Goal: Information Seeking & Learning: Learn about a topic

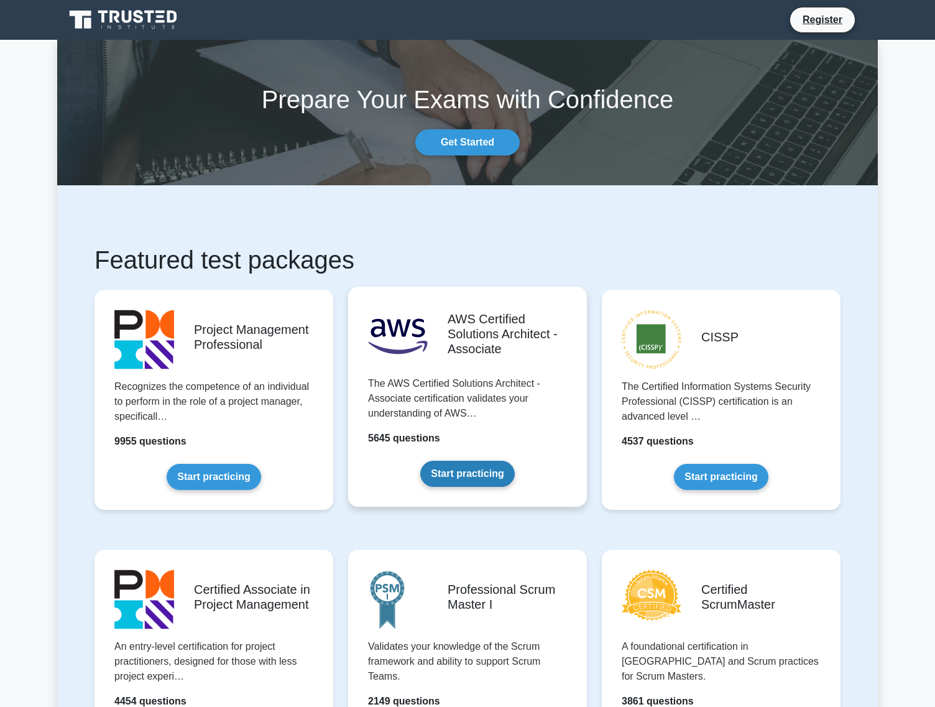
click at [474, 476] on link "Start practicing" at bounding box center [467, 474] width 94 height 26
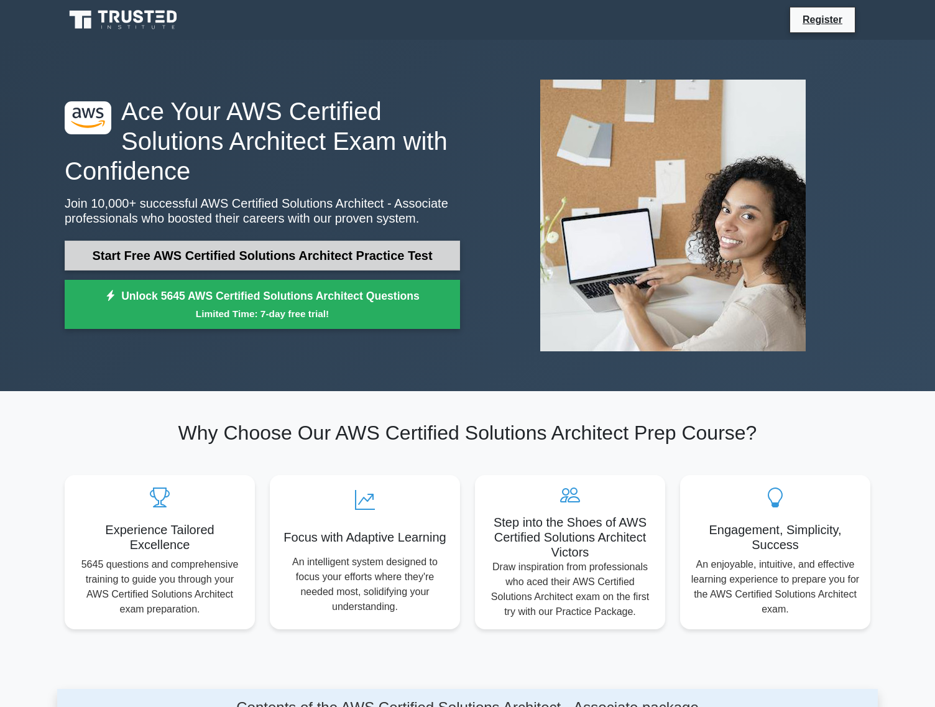
click at [396, 243] on link "Start Free AWS Certified Solutions Architect Practice Test" at bounding box center [262, 256] width 395 height 30
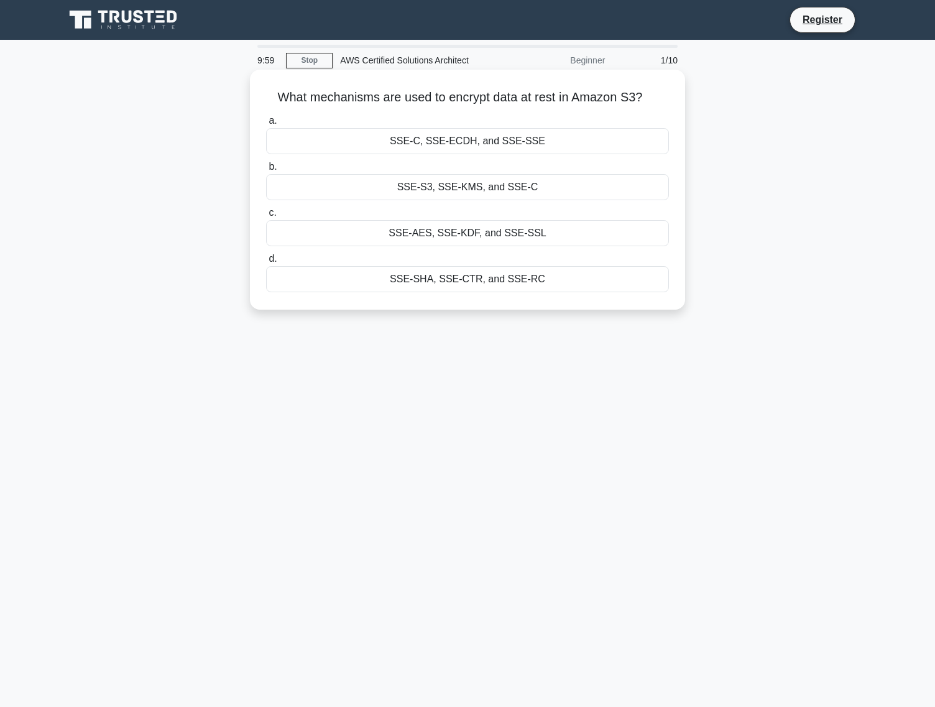
click at [474, 145] on div "SSE-C, SSE-ECDH, and SSE-SSE" at bounding box center [467, 141] width 403 height 26
click at [266, 125] on input "a. SSE-C, [GEOGRAPHIC_DATA], and SSE-SSE" at bounding box center [266, 121] width 0 height 8
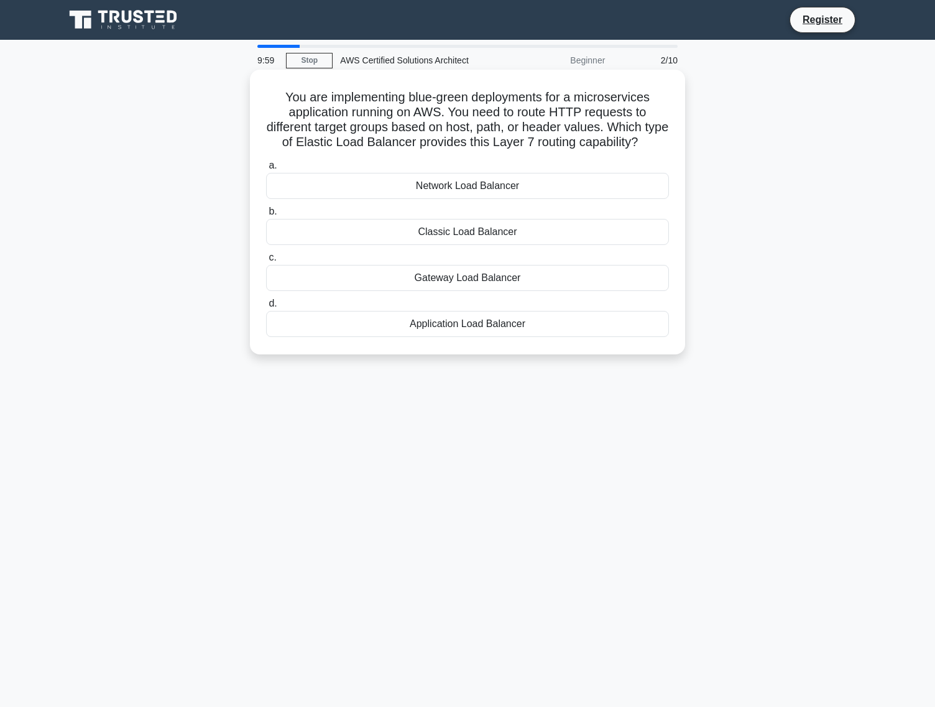
click at [472, 170] on label "a. Network Load Balancer" at bounding box center [467, 178] width 403 height 41
click at [266, 170] on input "a. Network Load Balancer" at bounding box center [266, 166] width 0 height 8
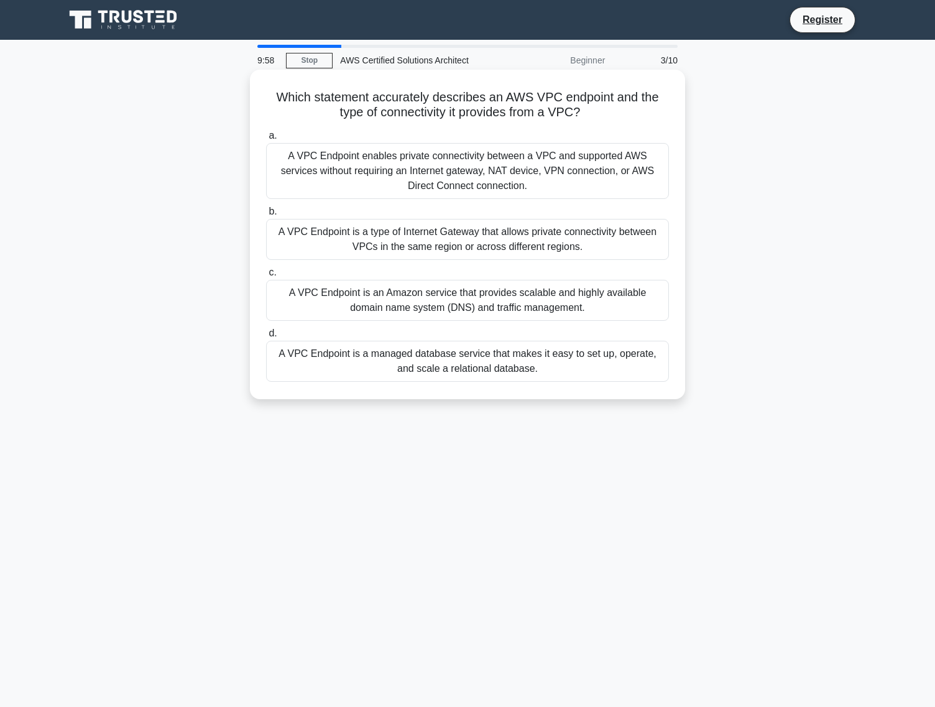
click at [471, 178] on div "A VPC Endpoint enables private connectivity between a VPC and supported AWS ser…" at bounding box center [467, 171] width 403 height 56
click at [266, 140] on input "a. A VPC Endpoint enables private connectivity between a VPC and supported AWS …" at bounding box center [266, 136] width 0 height 8
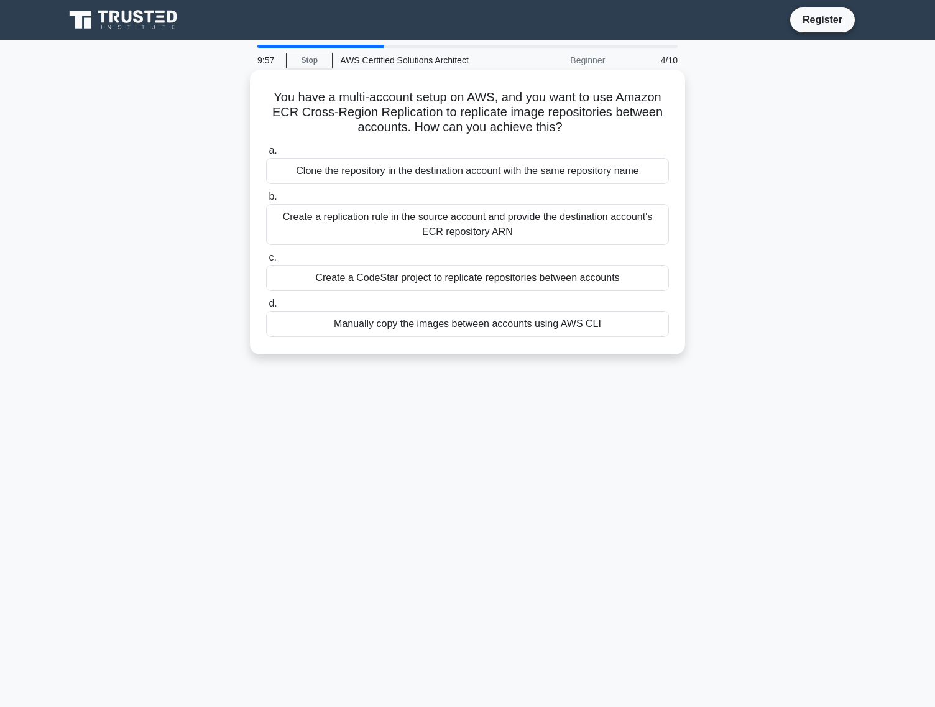
click at [469, 182] on div "Clone the repository in the destination account with the same repository name" at bounding box center [467, 171] width 403 height 26
click at [266, 155] on input "a. Clone the repository in the destination account with the same repository name" at bounding box center [266, 151] width 0 height 8
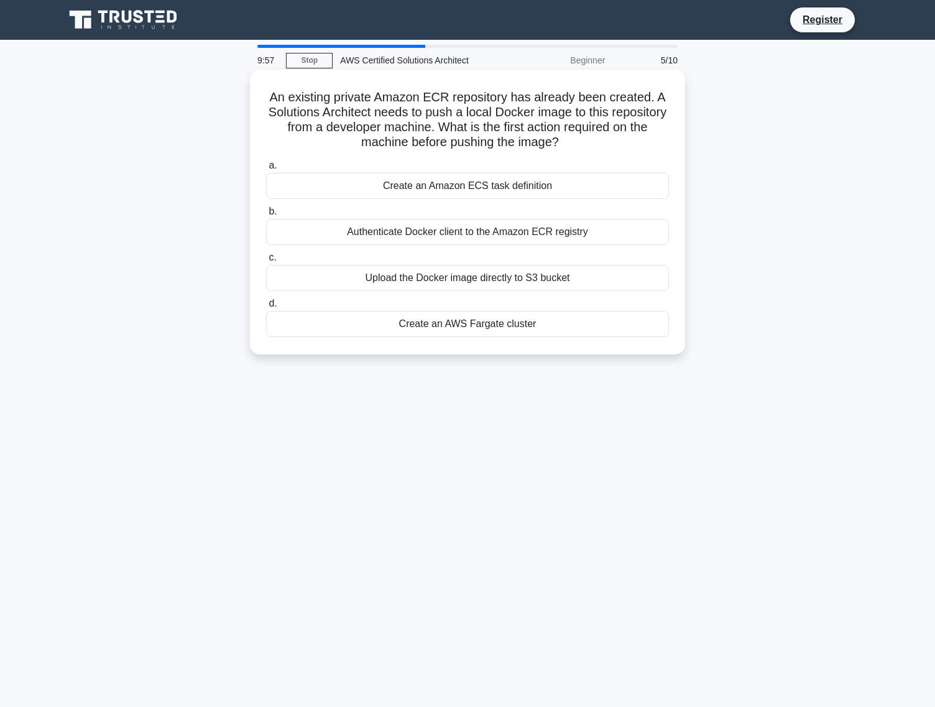
click at [471, 171] on label "a. Create an Amazon ECS task definition" at bounding box center [467, 178] width 403 height 41
click at [266, 170] on input "a. Create an Amazon ECS task definition" at bounding box center [266, 166] width 0 height 8
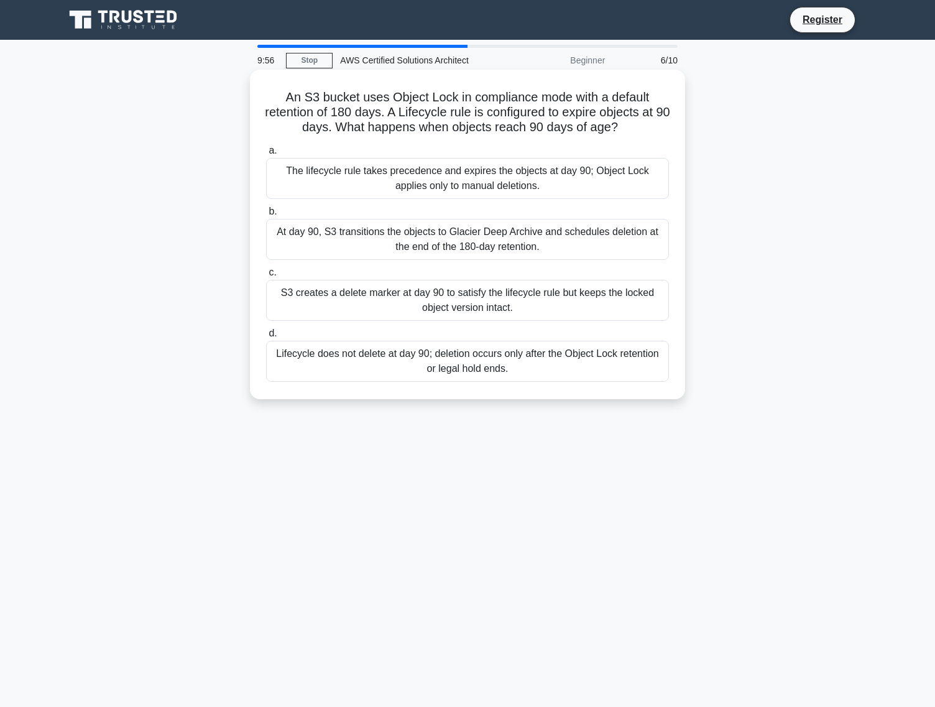
click at [471, 182] on div "The lifecycle rule takes precedence and expires the objects at day 90; Object L…" at bounding box center [467, 178] width 403 height 41
click at [266, 155] on input "a. The lifecycle rule takes precedence and expires the objects at day 90; Objec…" at bounding box center [266, 151] width 0 height 8
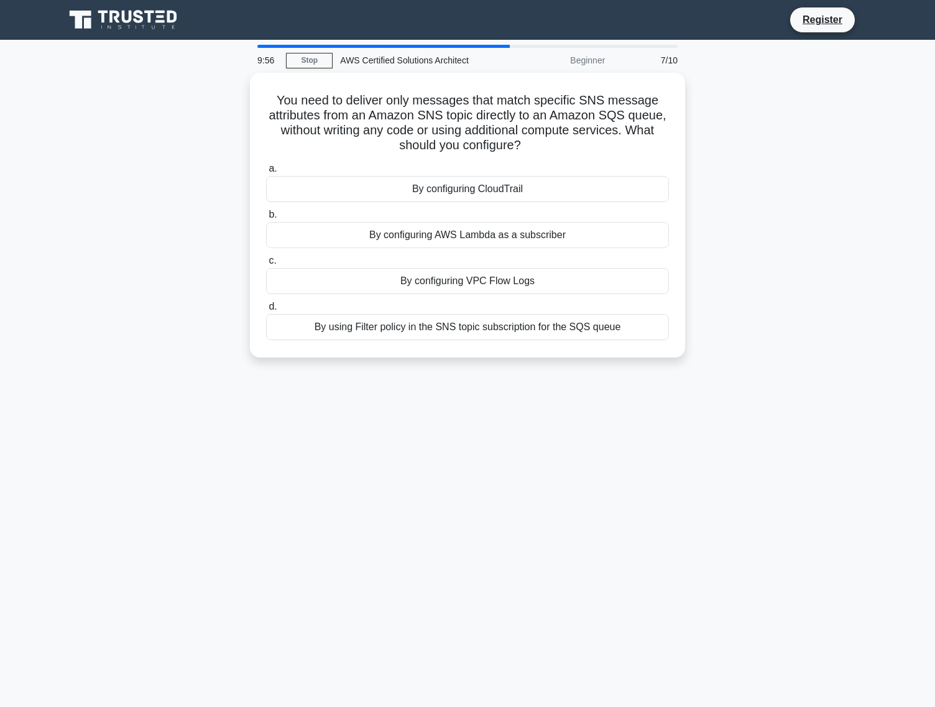
click at [471, 182] on div "By configuring CloudTrail" at bounding box center [467, 189] width 403 height 26
click at [266, 173] on input "a. By configuring CloudTrail" at bounding box center [266, 169] width 0 height 8
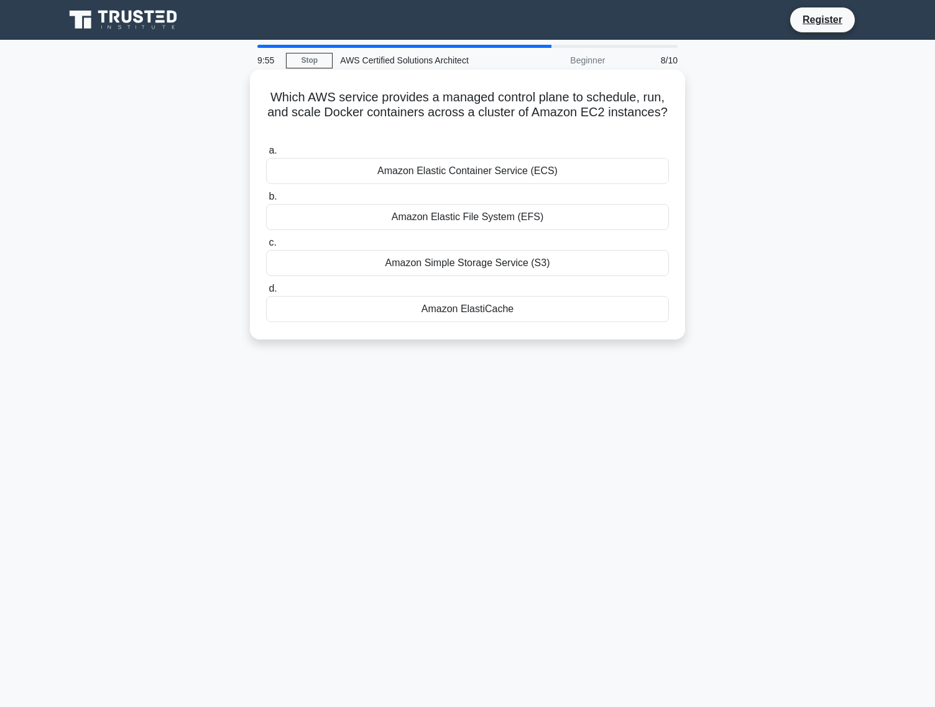
click at [474, 172] on div "Amazon Elastic Container Service (ECS)" at bounding box center [467, 171] width 403 height 26
click at [266, 155] on input "a. Amazon Elastic Container Service (ECS)" at bounding box center [266, 151] width 0 height 8
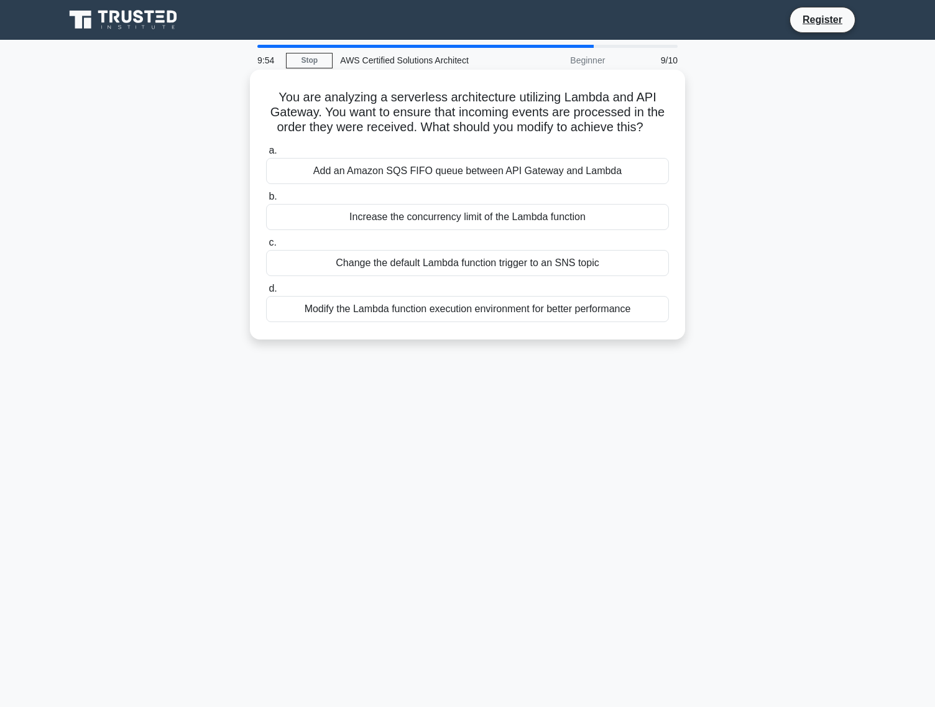
click at [477, 173] on div "Add an Amazon SQS FIFO queue between API Gateway and Lambda" at bounding box center [467, 171] width 403 height 26
click at [266, 155] on input "a. Add an Amazon SQS FIFO queue between API Gateway and Lambda" at bounding box center [266, 151] width 0 height 8
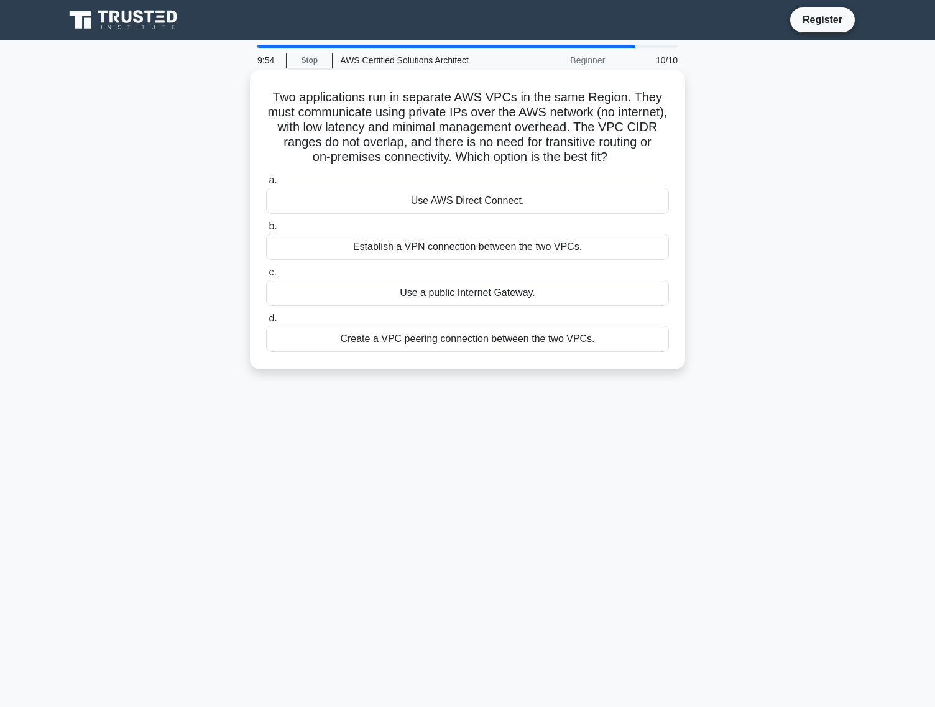
click at [477, 197] on div "Use AWS Direct Connect." at bounding box center [467, 201] width 403 height 26
click at [266, 185] on input "a. Use AWS Direct Connect." at bounding box center [266, 181] width 0 height 8
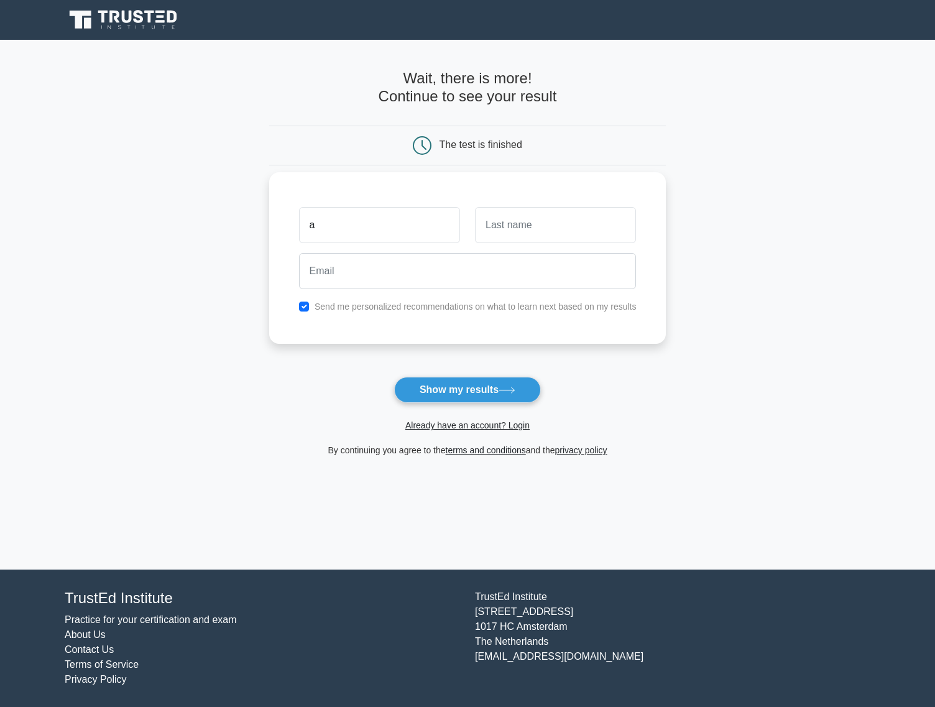
type input "a"
click at [556, 229] on input "text" at bounding box center [555, 225] width 161 height 36
type input "a"
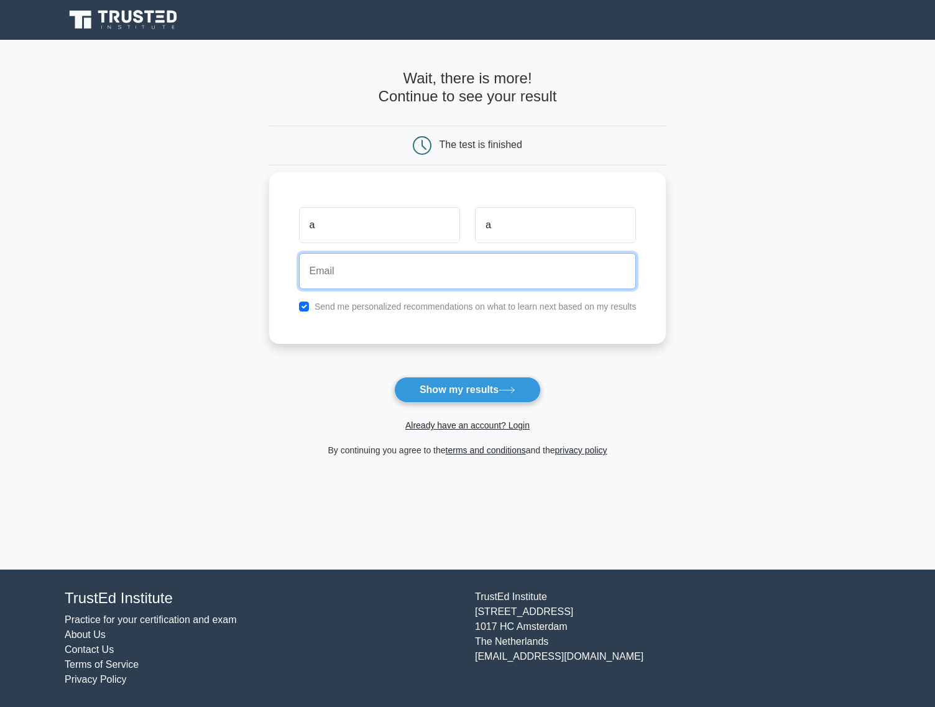
click at [401, 270] on input "email" at bounding box center [468, 271] width 338 height 36
type input "k"
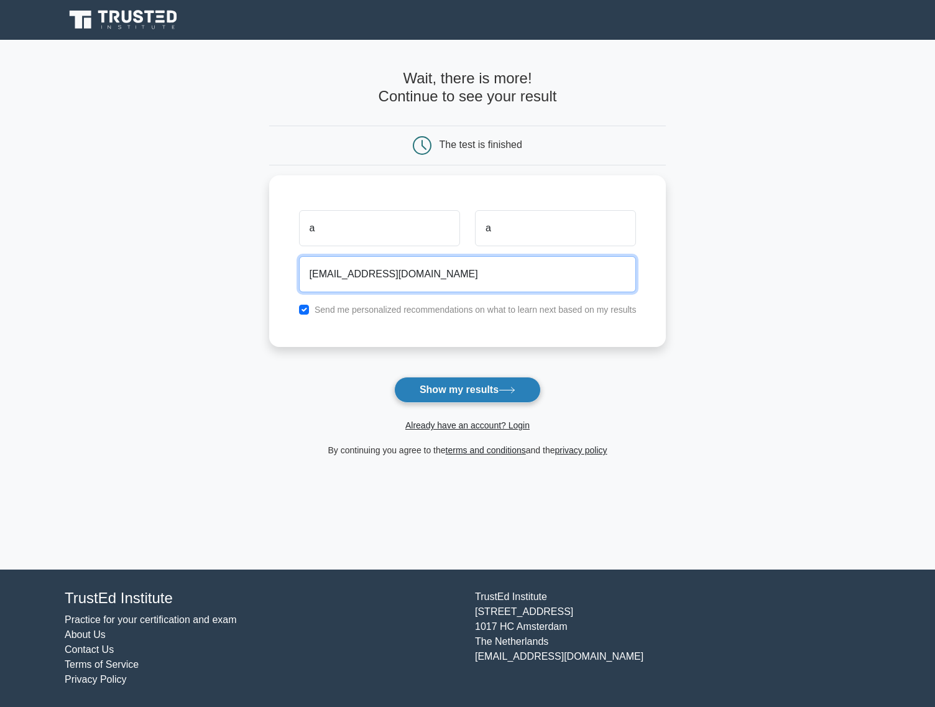
type input "jelmer+adsfadsaaa@woovar.com"
click at [456, 399] on button "Show my results" at bounding box center [467, 390] width 147 height 26
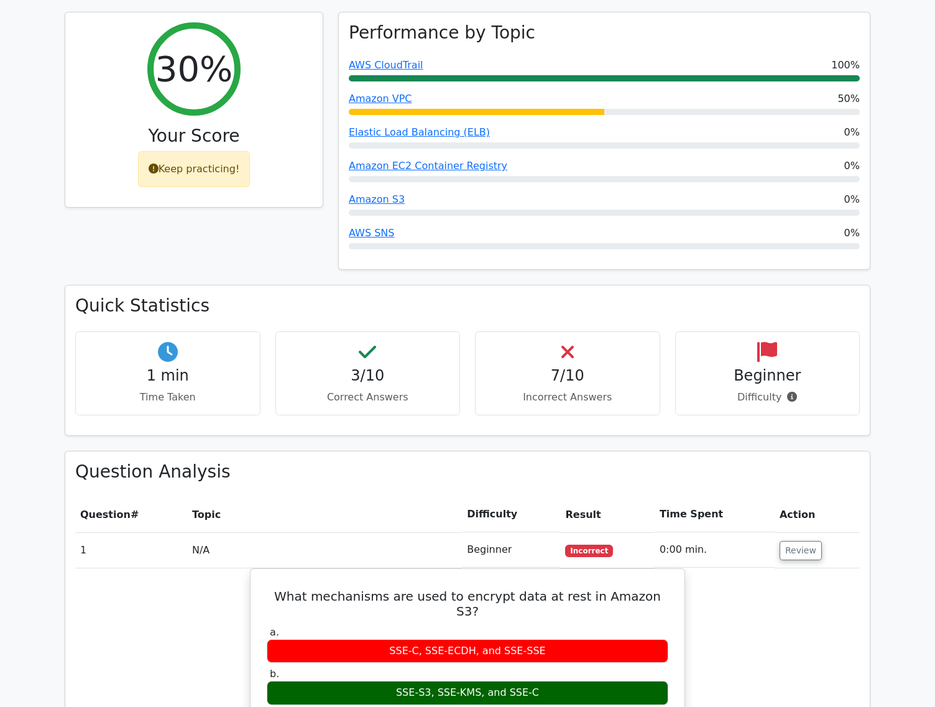
scroll to position [536, 0]
